Goal: Use online tool/utility: Utilize a website feature to perform a specific function

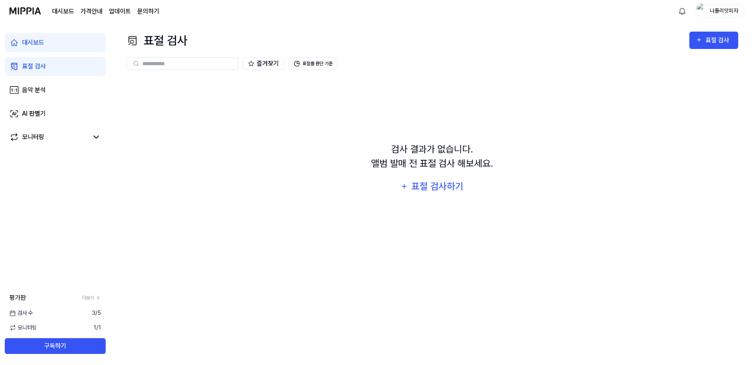
click at [294, 125] on div "검사 결과가 없습니다. 앨범 발매 전 표절 검사 해보세요. 표절 검사하기" at bounding box center [432, 169] width 612 height 182
click at [717, 39] on div "표절 검사" at bounding box center [719, 40] width 26 height 10
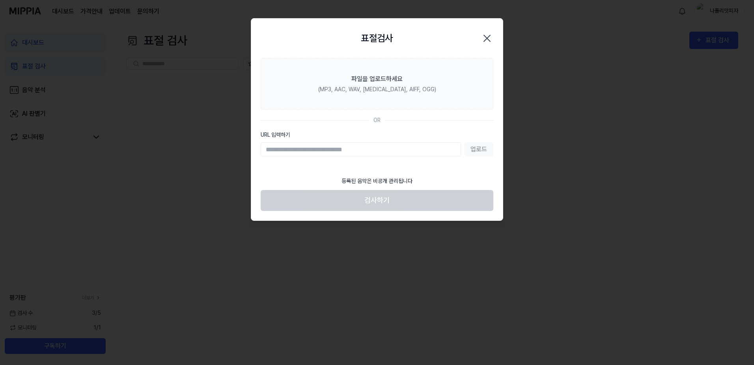
click at [487, 34] on icon "button" at bounding box center [487, 38] width 13 height 13
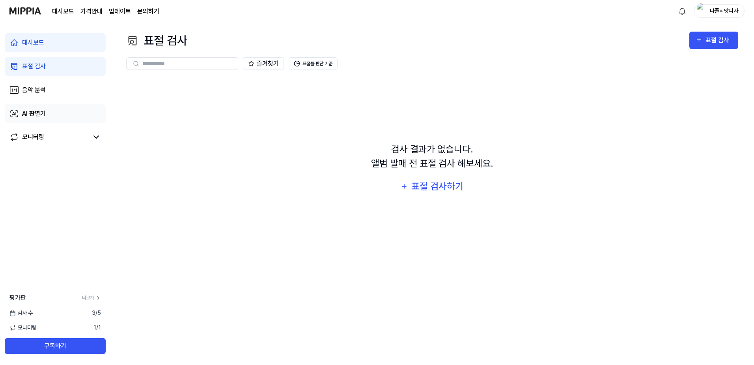
click at [46, 116] on div "AI 판별기" at bounding box center [34, 113] width 24 height 9
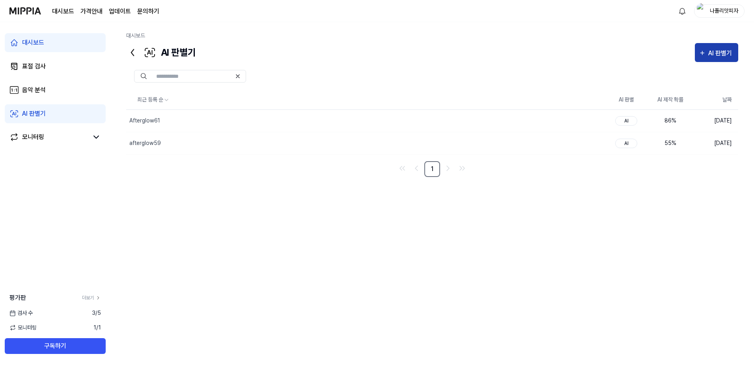
click at [727, 47] on button "AI 판별기" at bounding box center [716, 52] width 43 height 19
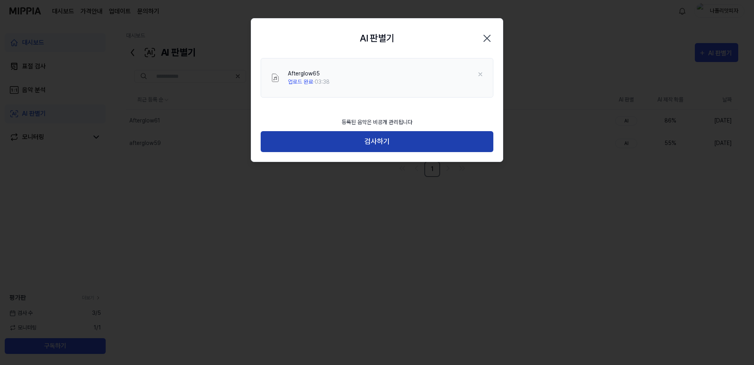
click at [404, 146] on button "검사하기" at bounding box center [377, 141] width 233 height 21
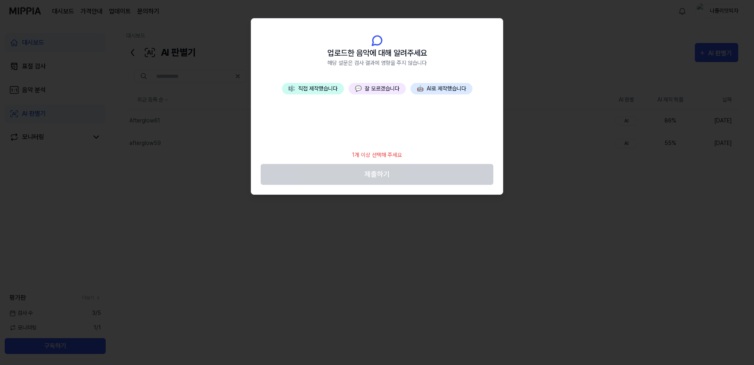
click at [440, 86] on button "🤖 AI로 제작했습니다" at bounding box center [442, 88] width 62 height 11
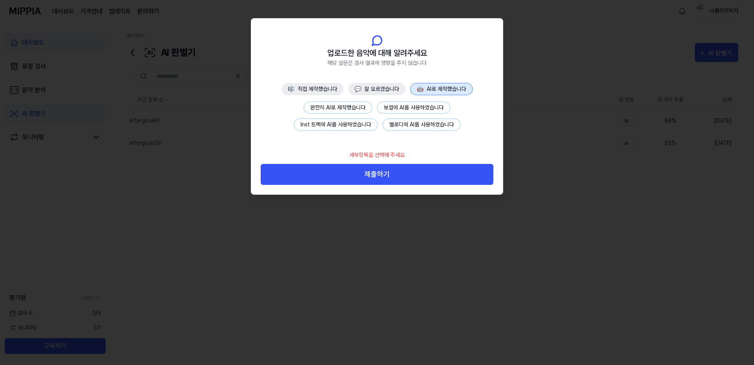
click at [353, 112] on button "완전히 AI로 제작했습니다" at bounding box center [338, 107] width 69 height 12
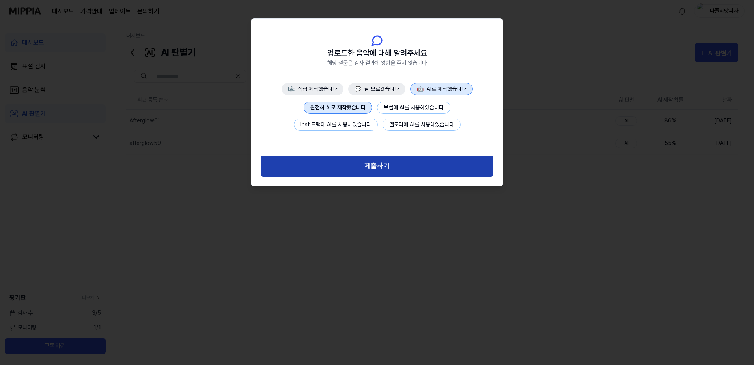
click at [373, 163] on button "제출하기" at bounding box center [377, 165] width 233 height 21
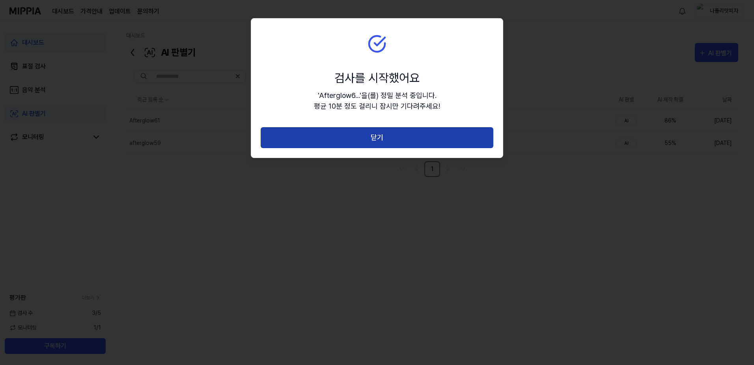
click at [385, 133] on button "닫기" at bounding box center [377, 137] width 233 height 21
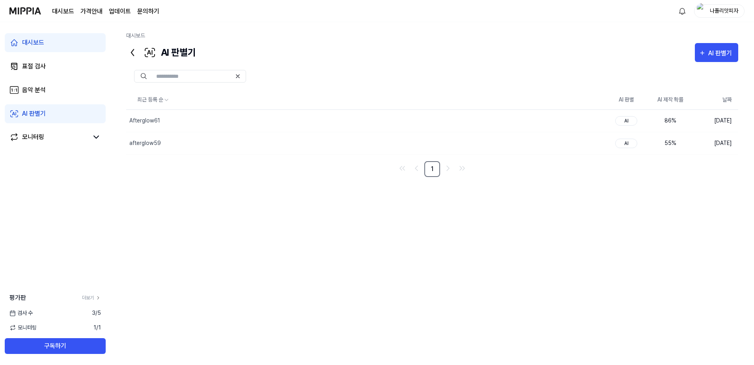
click at [376, 225] on div "최근 등록 순 AI 판별 AI 제작 확률 날짜 Afterglow61 삭제 AI 86 % [DATE] afterglow59 삭제 AI 55 % …" at bounding box center [432, 208] width 612 height 237
click at [141, 121] on div "Afterglow65" at bounding box center [145, 120] width 32 height 8
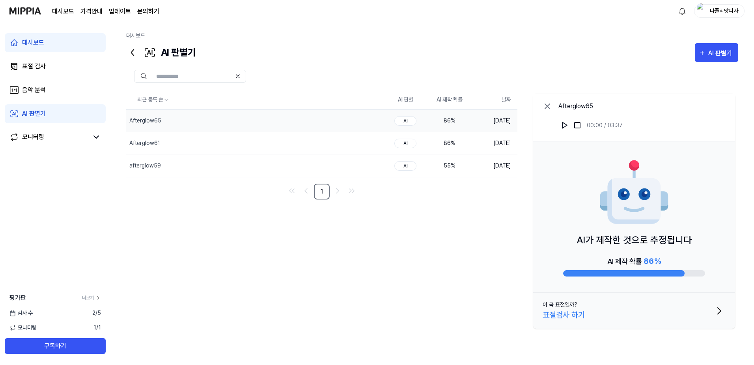
click at [549, 105] on icon at bounding box center [547, 106] width 5 height 5
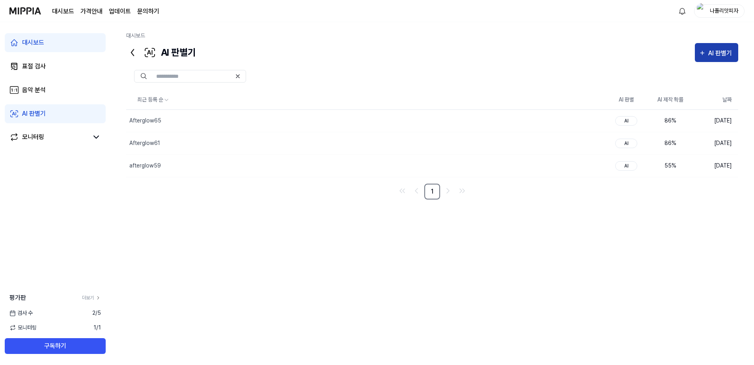
click at [709, 49] on div "AI 판별기" at bounding box center [722, 53] width 26 height 10
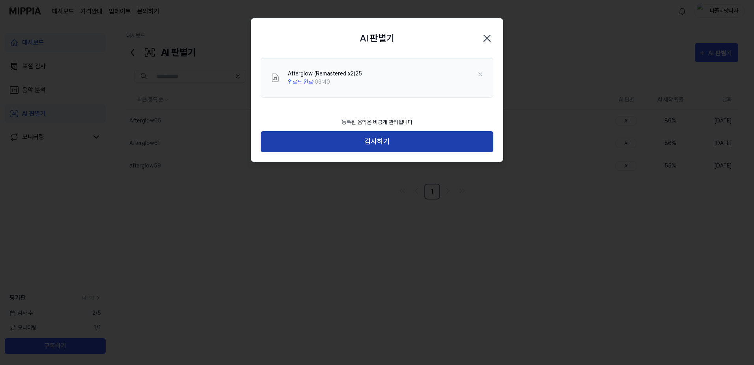
click at [402, 140] on button "검사하기" at bounding box center [377, 141] width 233 height 21
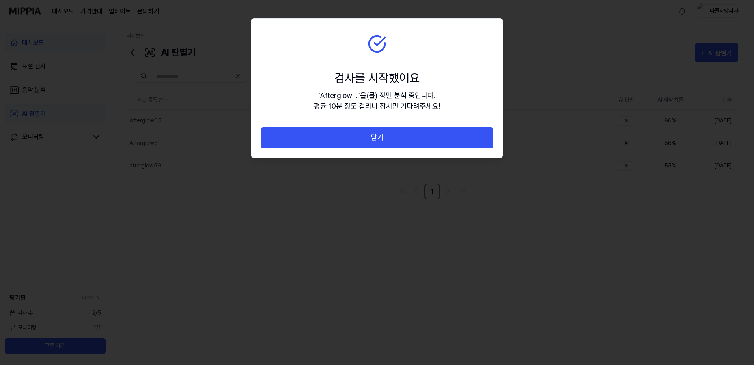
click at [402, 140] on button "닫기" at bounding box center [377, 137] width 233 height 21
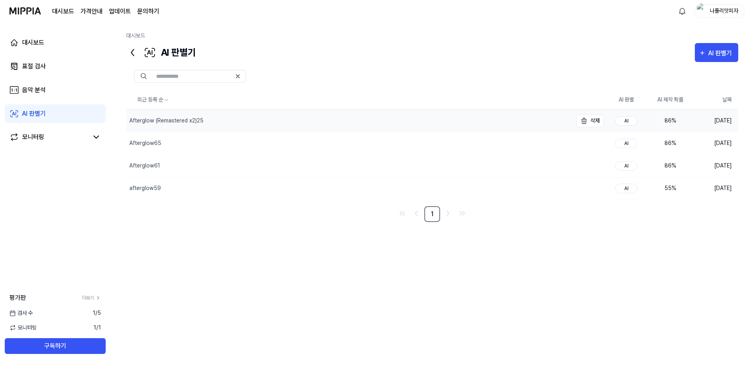
click at [198, 121] on div "Afterglow (Remastered x2)25" at bounding box center [166, 120] width 74 height 8
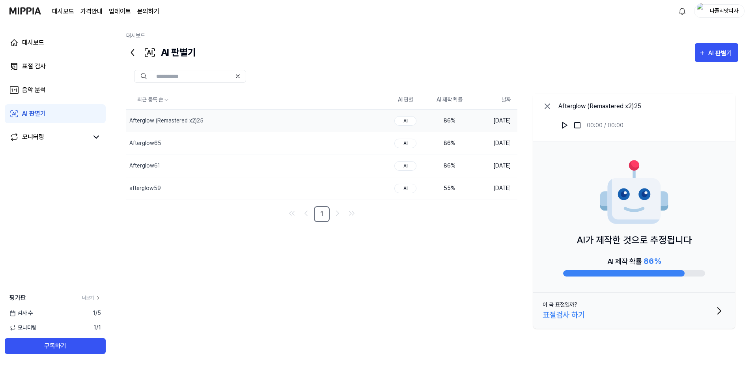
click at [551, 105] on icon at bounding box center [547, 105] width 9 height 9
